Goal: Task Accomplishment & Management: Complete application form

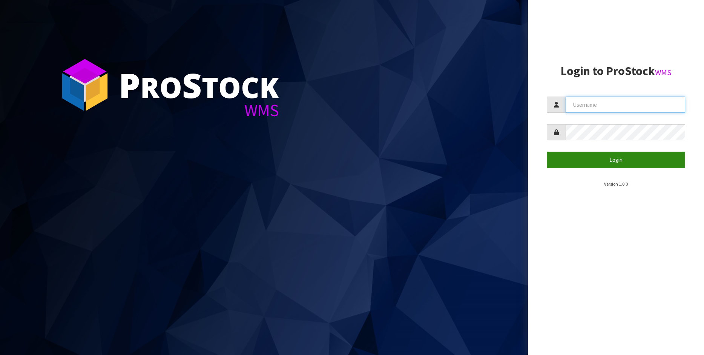
type input "[PERSON_NAME]"
click at [614, 158] on button "Login" at bounding box center [615, 160] width 138 height 16
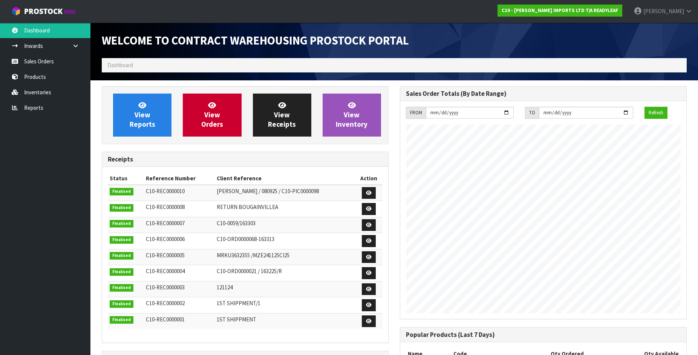
scroll to position [382, 298]
click at [57, 61] on link "Sales Orders" at bounding box center [45, 61] width 90 height 15
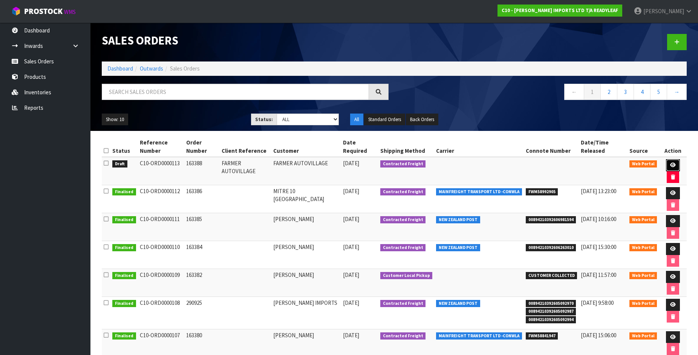
click at [672, 167] on icon at bounding box center [673, 164] width 6 height 5
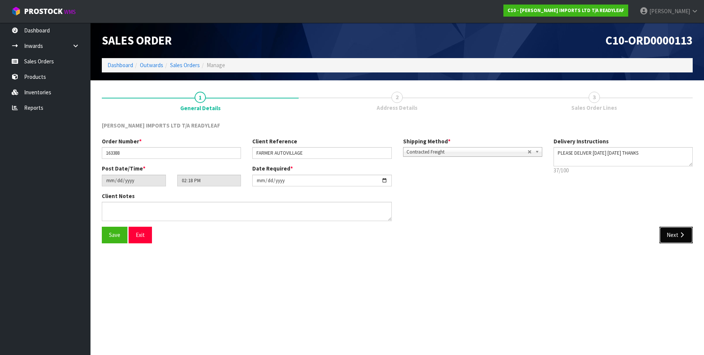
click at [670, 240] on button "Next" at bounding box center [675, 235] width 33 height 16
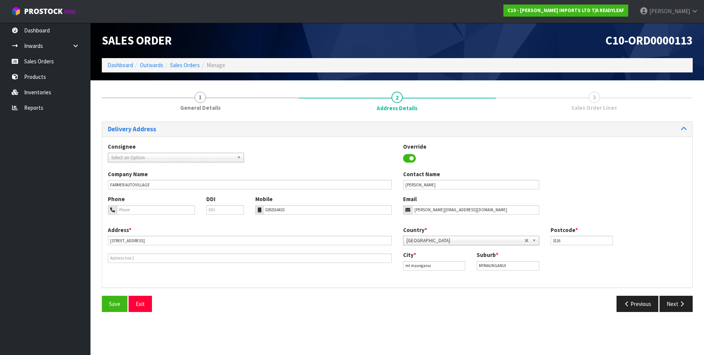
click at [670, 240] on div "Country * [GEOGRAPHIC_DATA] [GEOGRAPHIC_DATA] [GEOGRAPHIC_DATA] [GEOGRAPHIC_DAT…" at bounding box center [544, 238] width 295 height 25
click at [673, 307] on button "Next" at bounding box center [675, 303] width 33 height 16
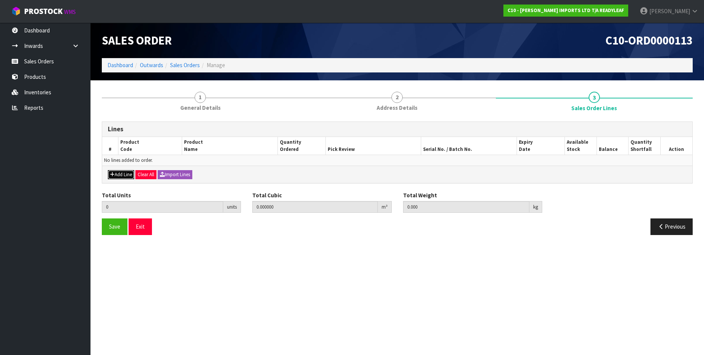
click at [117, 172] on button "Add Line" at bounding box center [121, 174] width 26 height 9
type input "0"
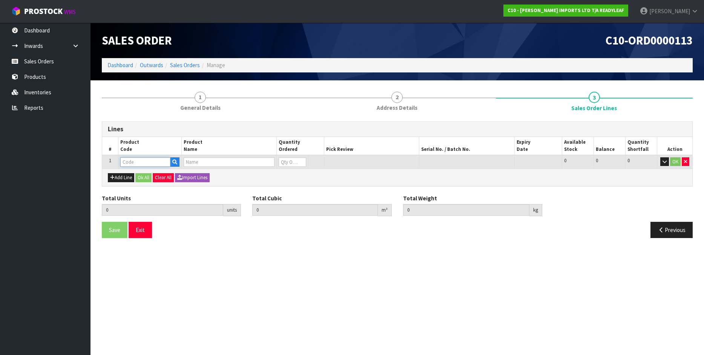
click at [148, 160] on input "text" at bounding box center [145, 161] width 50 height 9
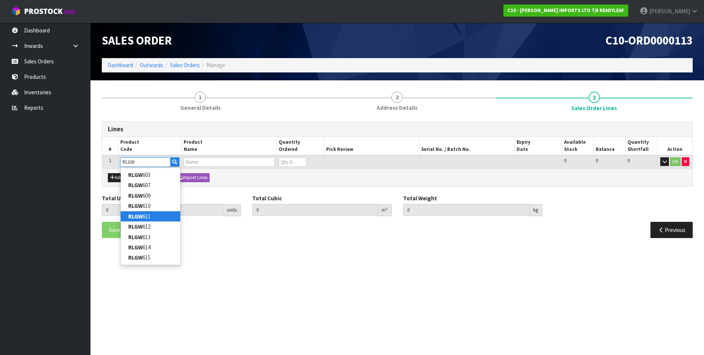
type input "RLGW"
click at [127, 217] on link "RLGW 611" at bounding box center [151, 216] width 60 height 10
type input "RLGW 611"
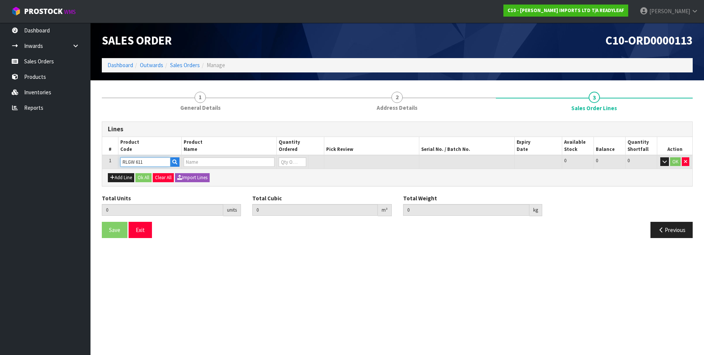
type input "0.000000"
type input "0.000"
type input "SHADY [PERSON_NAME] SNOWDROP WHITE"
type input "0"
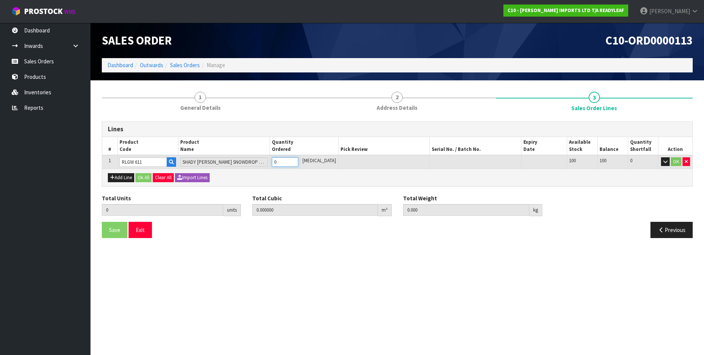
type input "1"
type input "0.044558"
type input "5"
type input "1"
click at [298, 159] on input "1" at bounding box center [285, 161] width 26 height 9
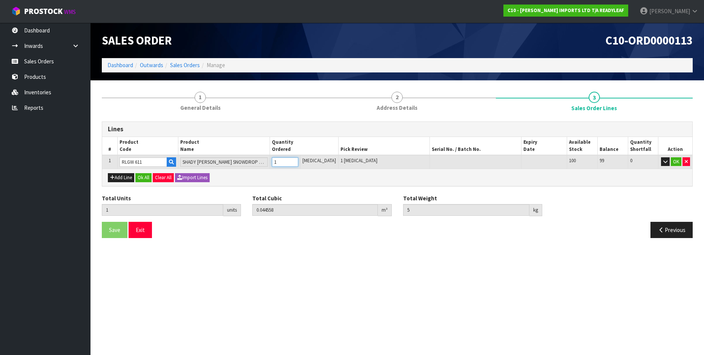
type input "10"
type input "0.46305"
type input "52"
type input "10"
click at [673, 164] on button "OK" at bounding box center [675, 161] width 11 height 9
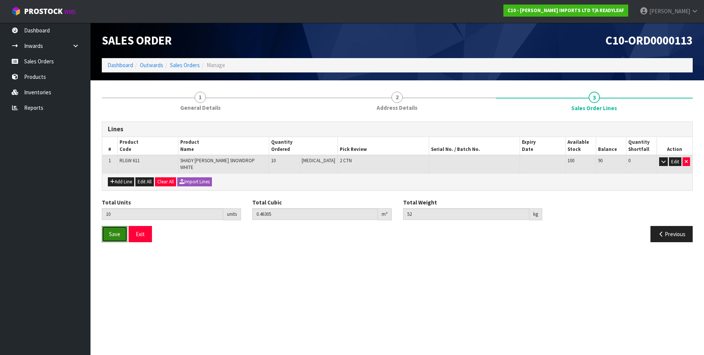
click at [119, 230] on span "Save" at bounding box center [114, 233] width 11 height 7
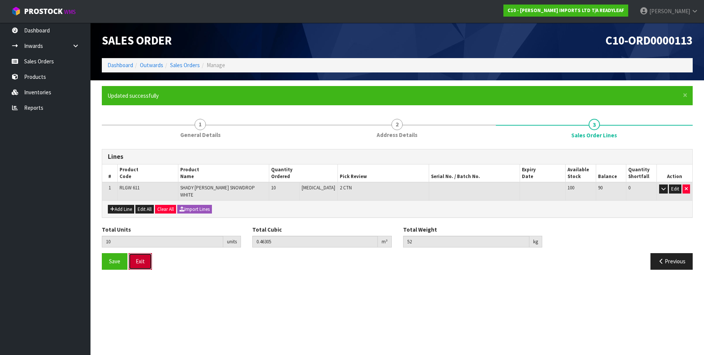
click at [145, 255] on button "Exit" at bounding box center [140, 261] width 23 height 16
